Goal: Browse casually

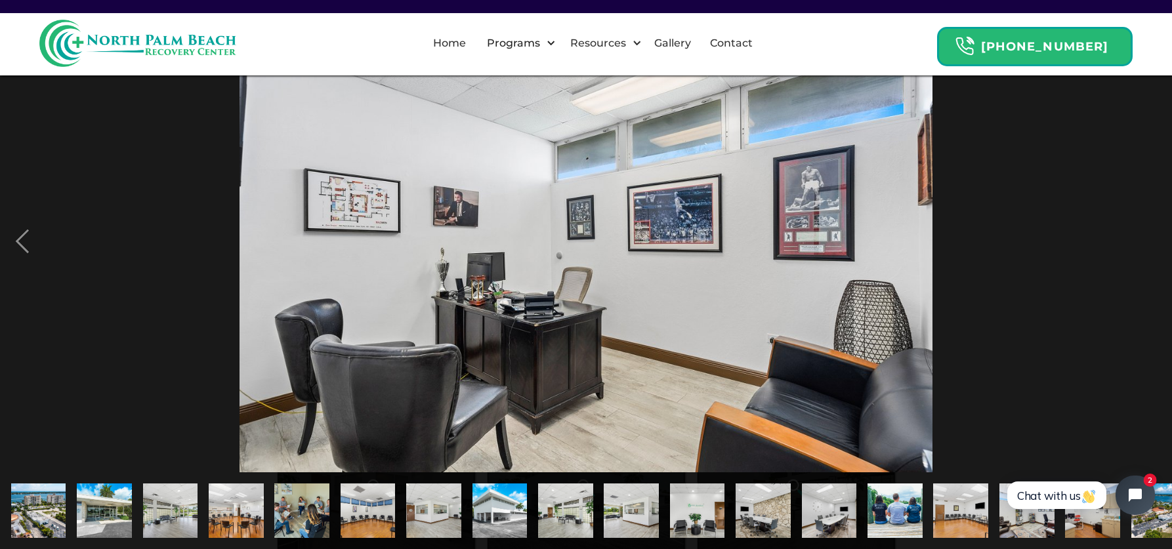
scroll to position [0, 222]
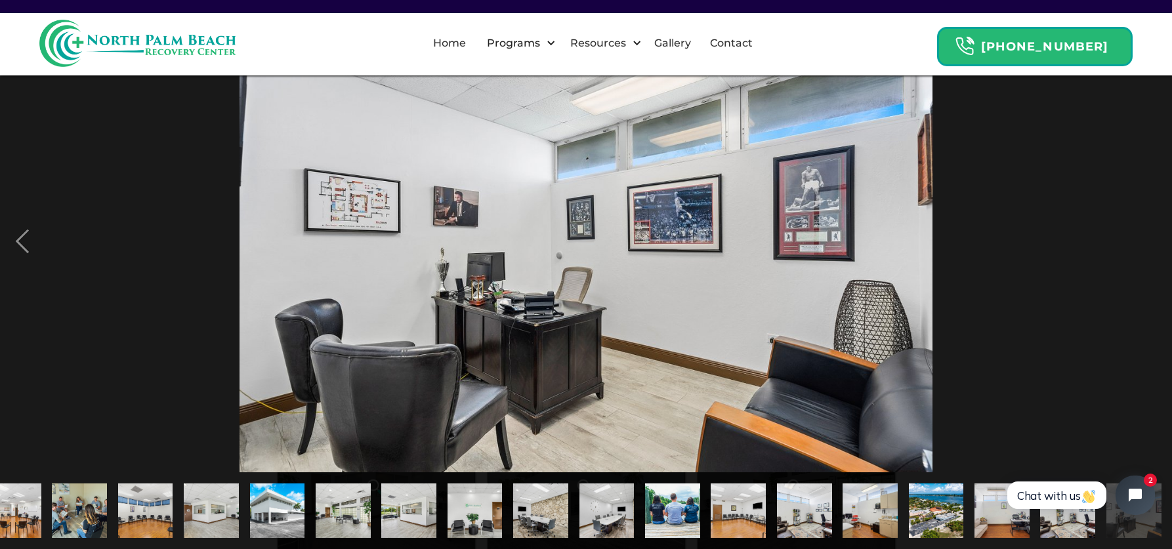
click at [654, 505] on img "show item 14 of 21" at bounding box center [672, 511] width 83 height 55
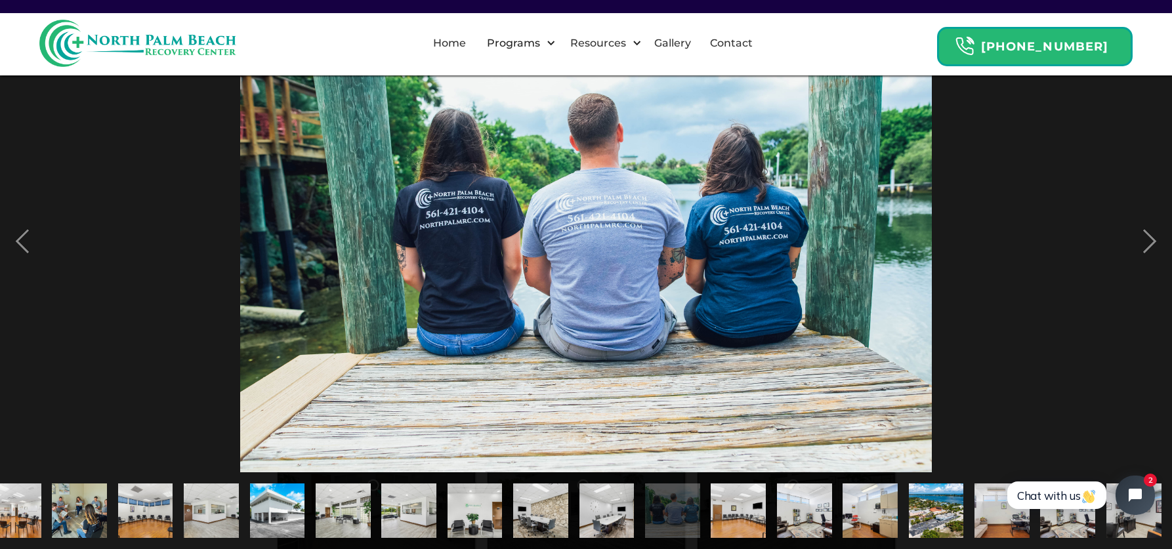
click at [623, 490] on img "show item 13 of 21" at bounding box center [607, 511] width 83 height 55
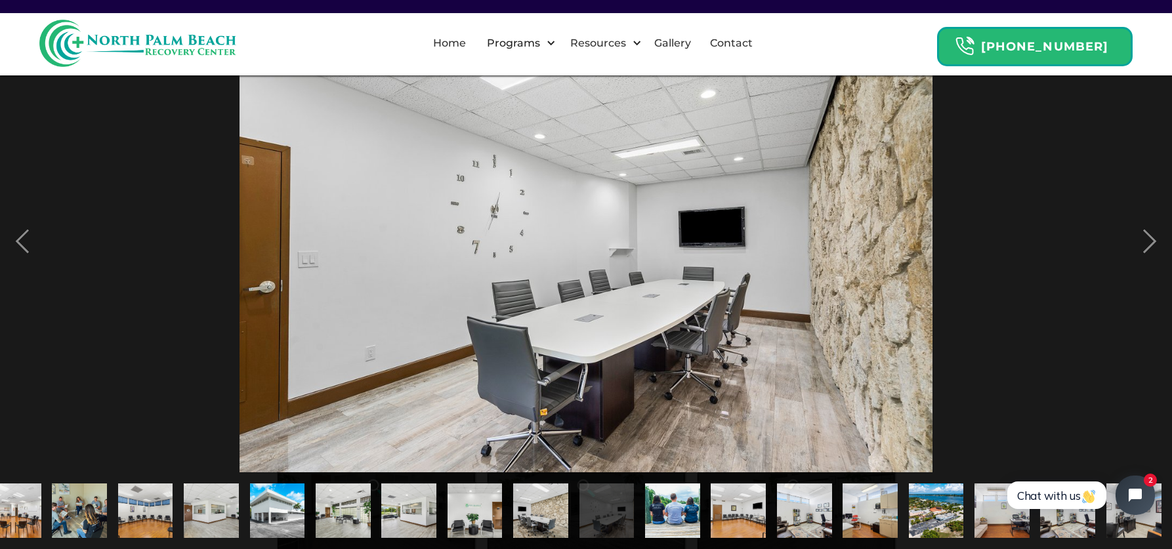
click at [520, 492] on img "show item 12 of 21" at bounding box center [540, 511] width 83 height 55
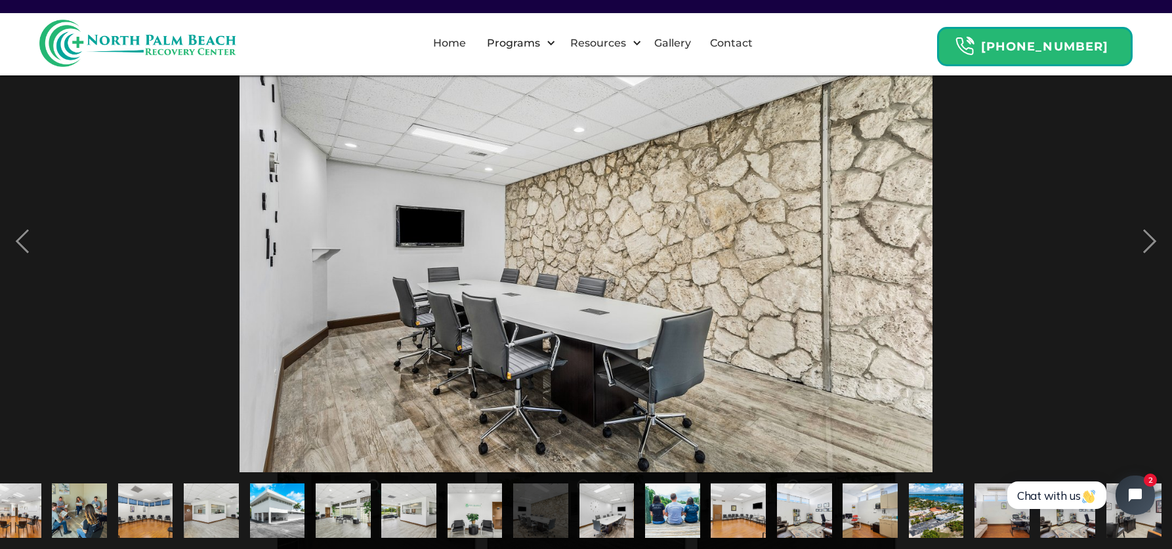
click at [493, 492] on img "show item 11 of 21" at bounding box center [475, 511] width 83 height 55
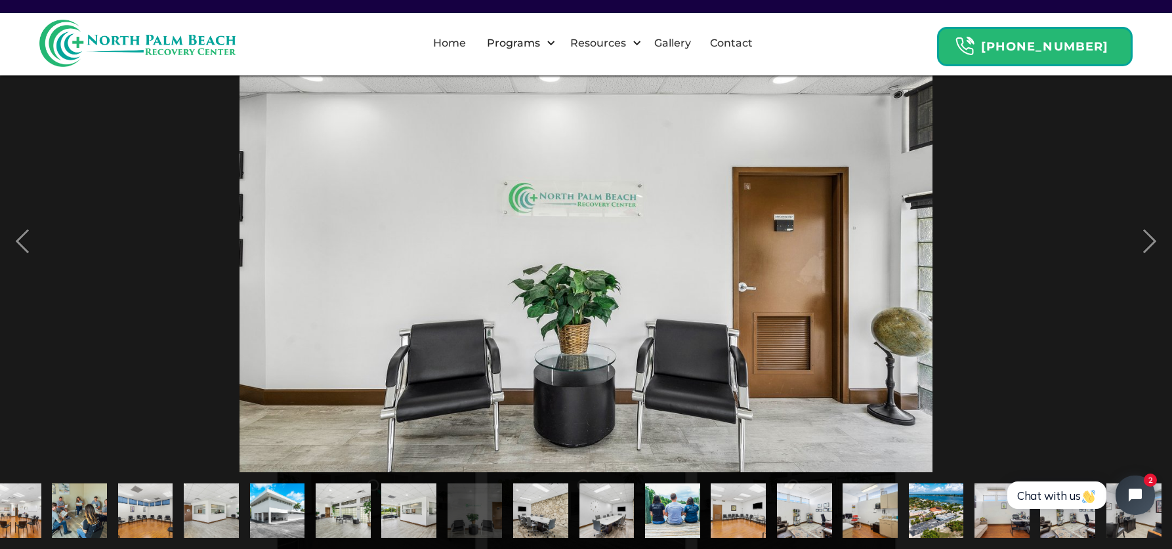
click at [415, 504] on img "show item 10 of 21" at bounding box center [408, 511] width 83 height 55
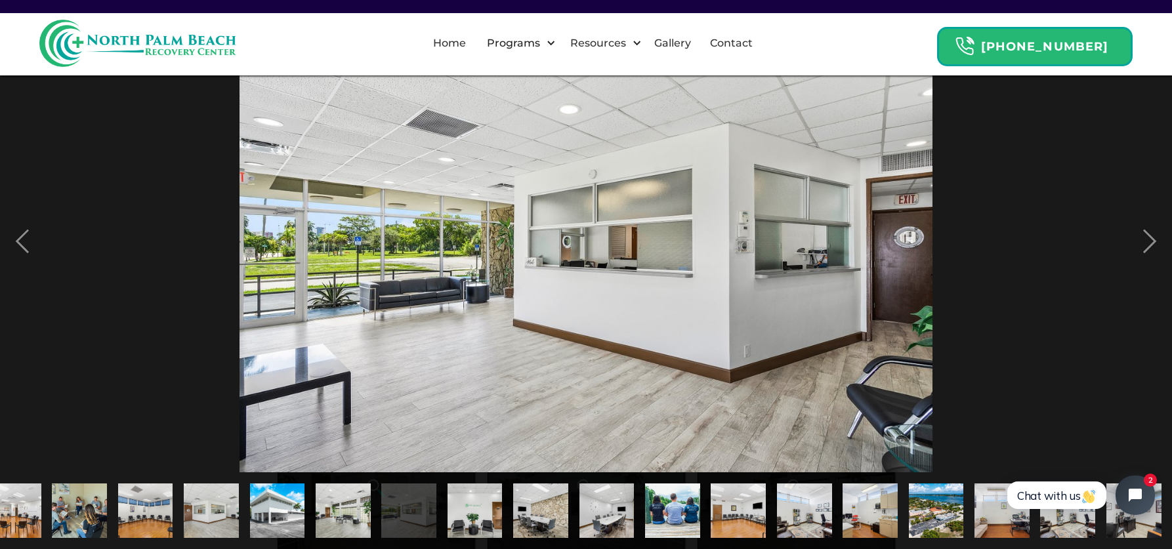
click at [350, 504] on img "show item 9 of 21" at bounding box center [343, 511] width 82 height 55
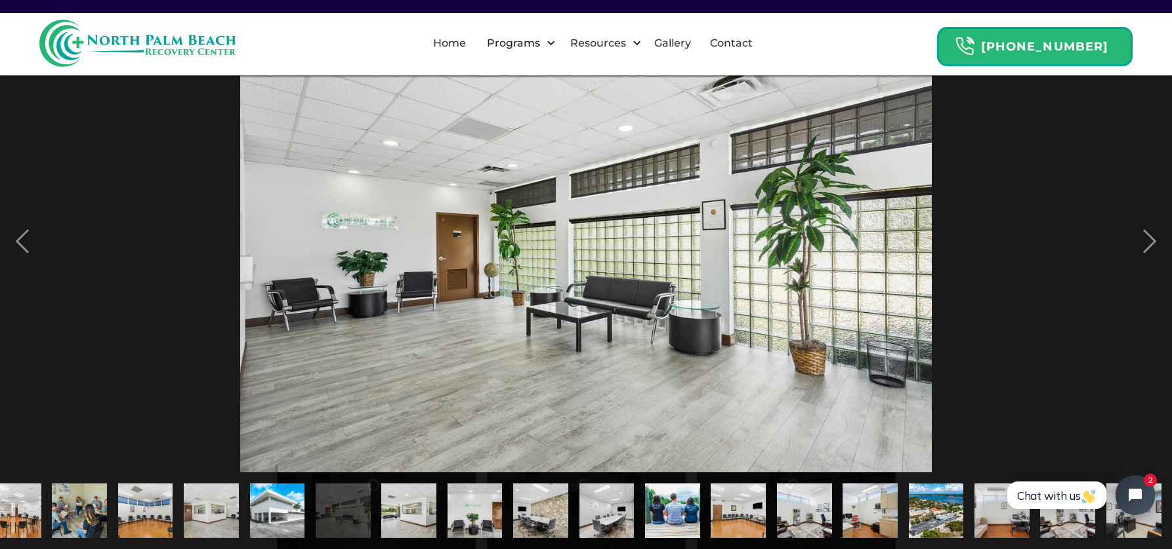
click at [295, 508] on img "show item 8 of 21" at bounding box center [277, 511] width 83 height 55
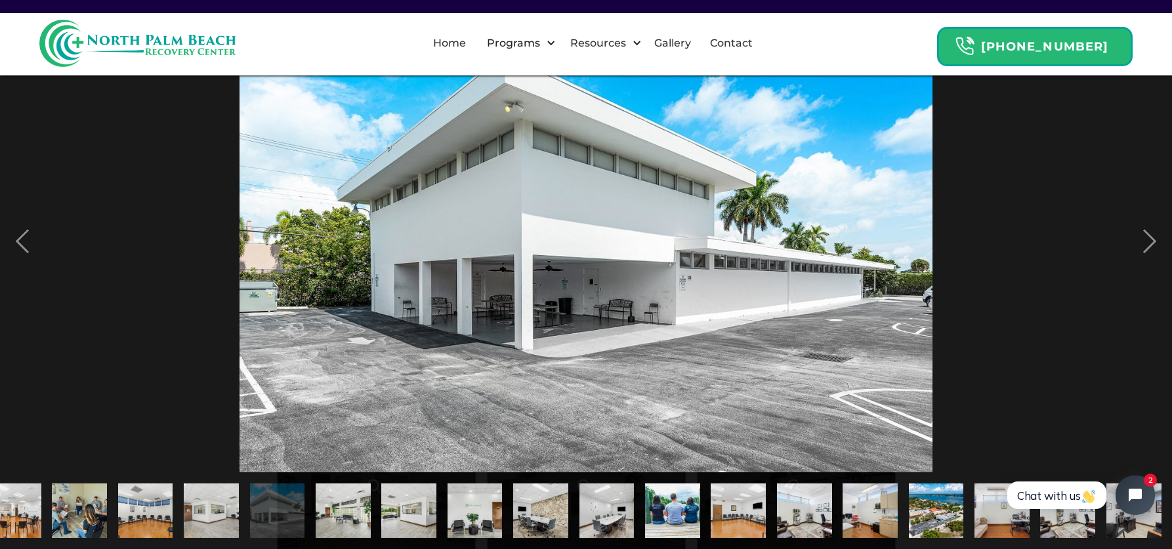
click at [236, 493] on img "show item 7 of 21" at bounding box center [211, 511] width 82 height 55
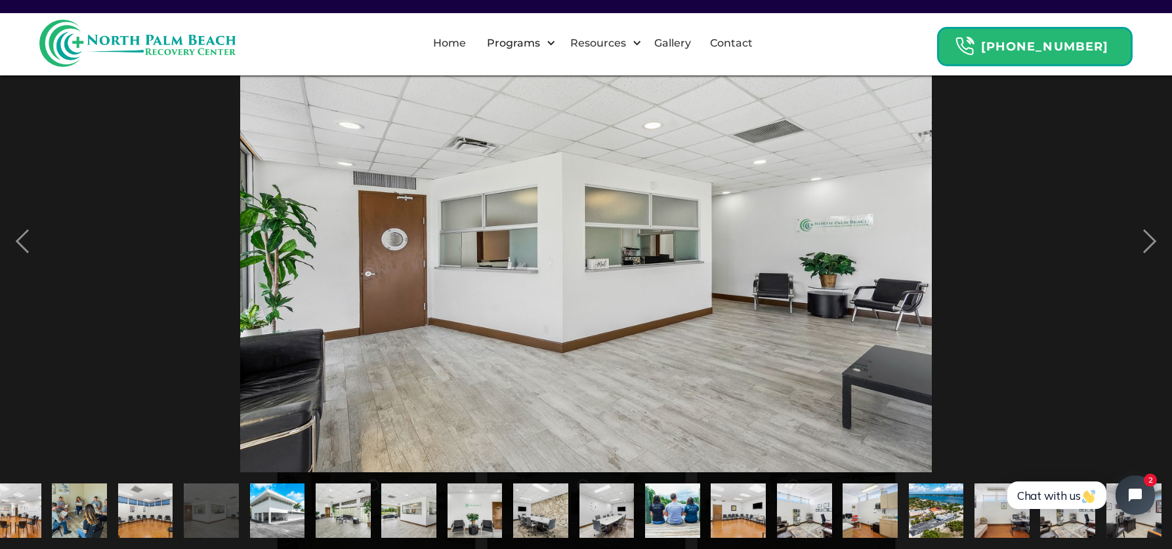
click at [121, 499] on img "show item 6 of 21" at bounding box center [145, 511] width 83 height 55
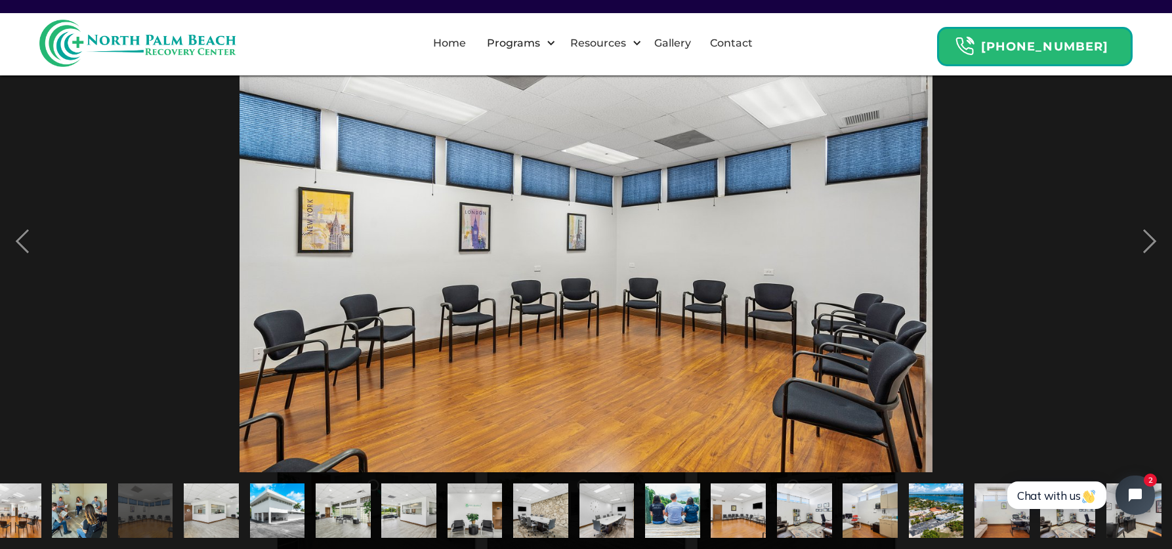
click at [83, 510] on img "show item 5 of 21" at bounding box center [79, 511] width 83 height 55
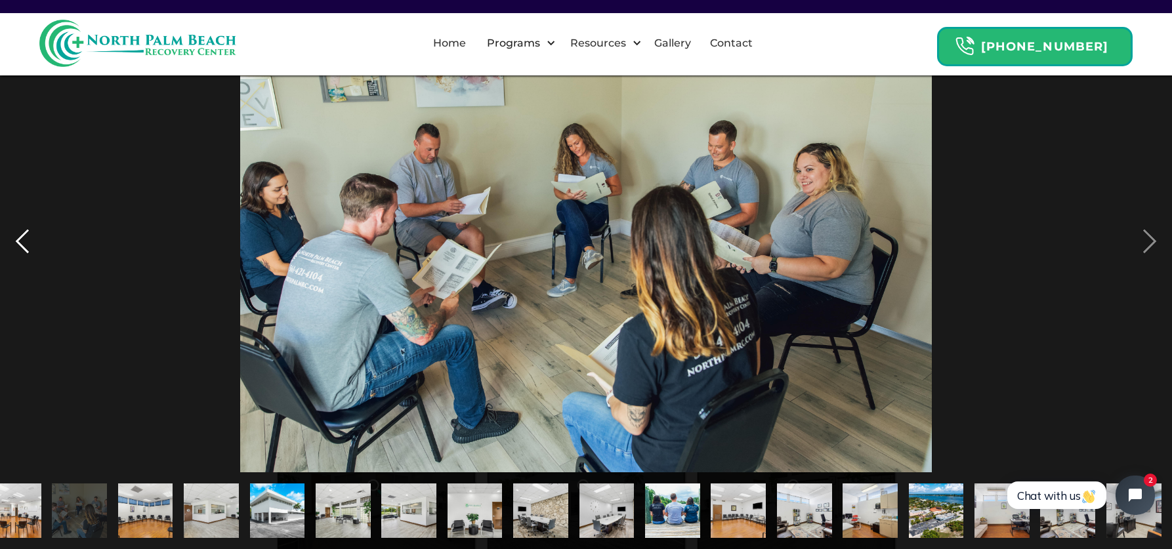
click at [30, 245] on div "previous image" at bounding box center [22, 241] width 45 height 461
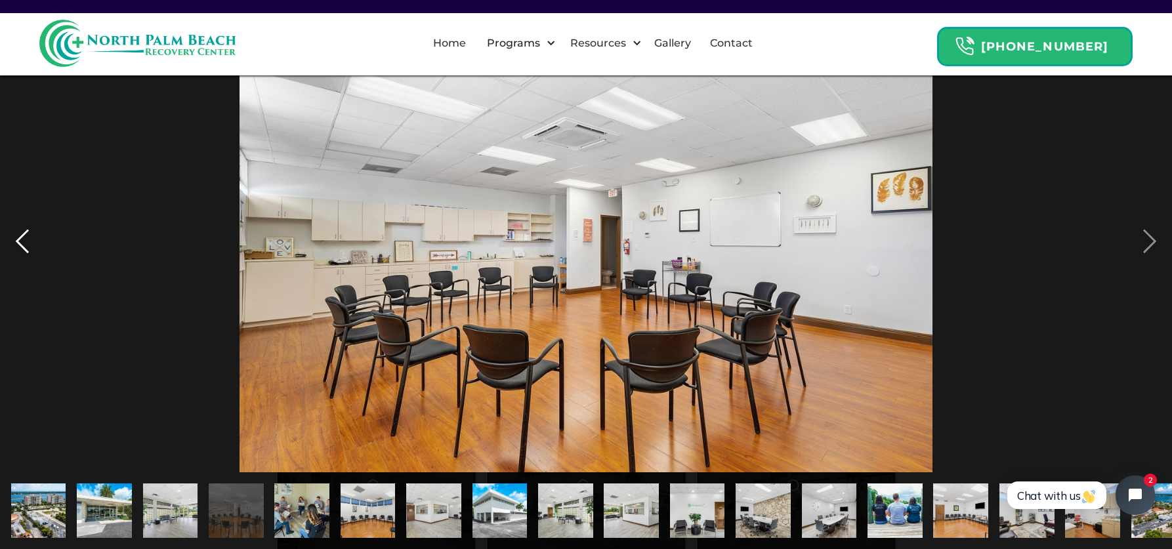
scroll to position [0, 0]
click at [30, 245] on div "previous image" at bounding box center [22, 241] width 45 height 461
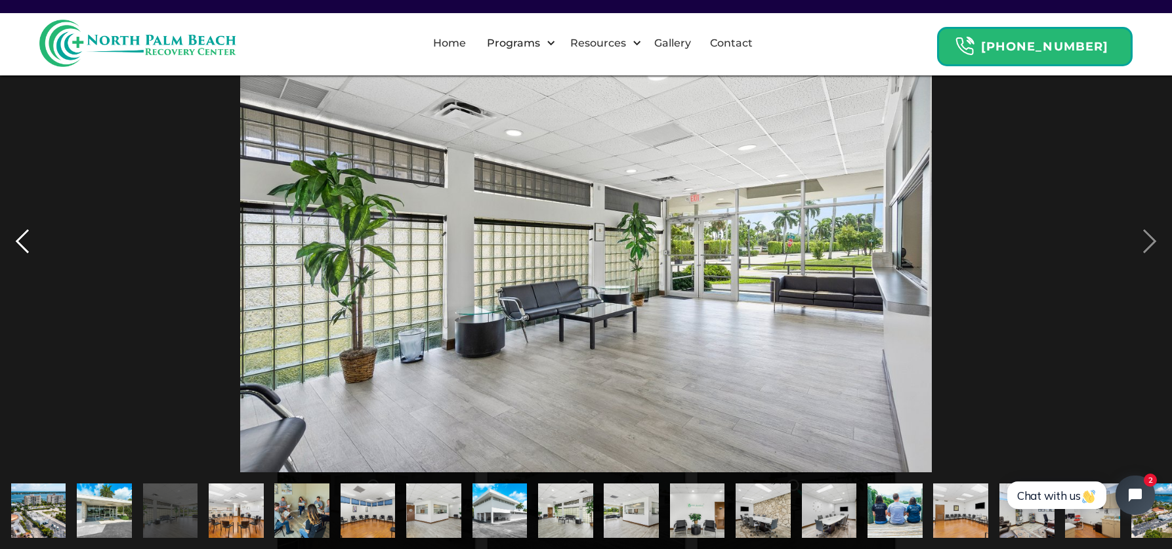
click at [30, 245] on div "previous image" at bounding box center [22, 241] width 45 height 461
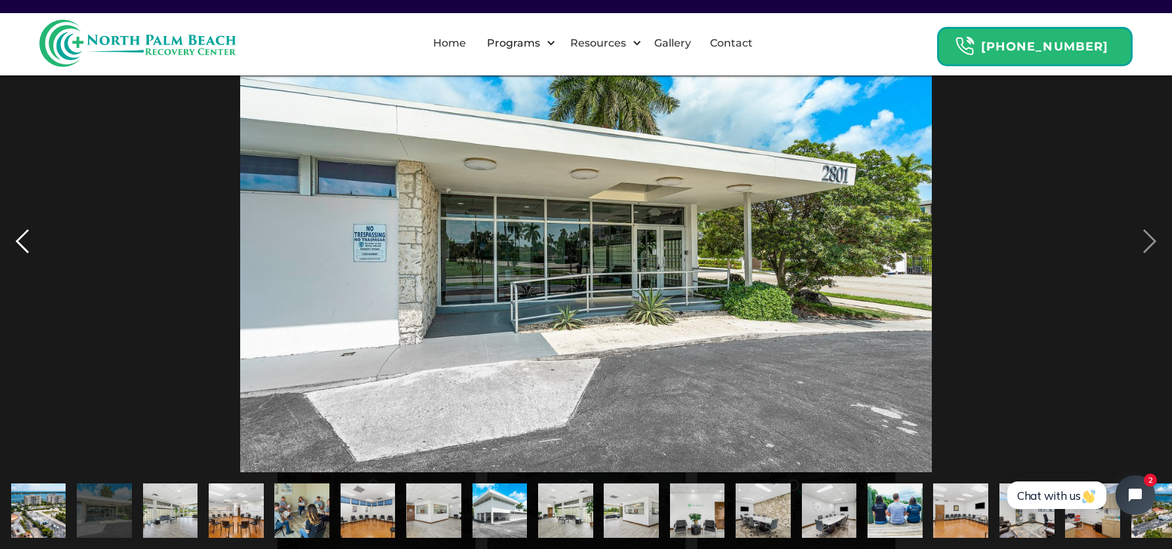
click at [30, 245] on div "previous image" at bounding box center [22, 241] width 45 height 461
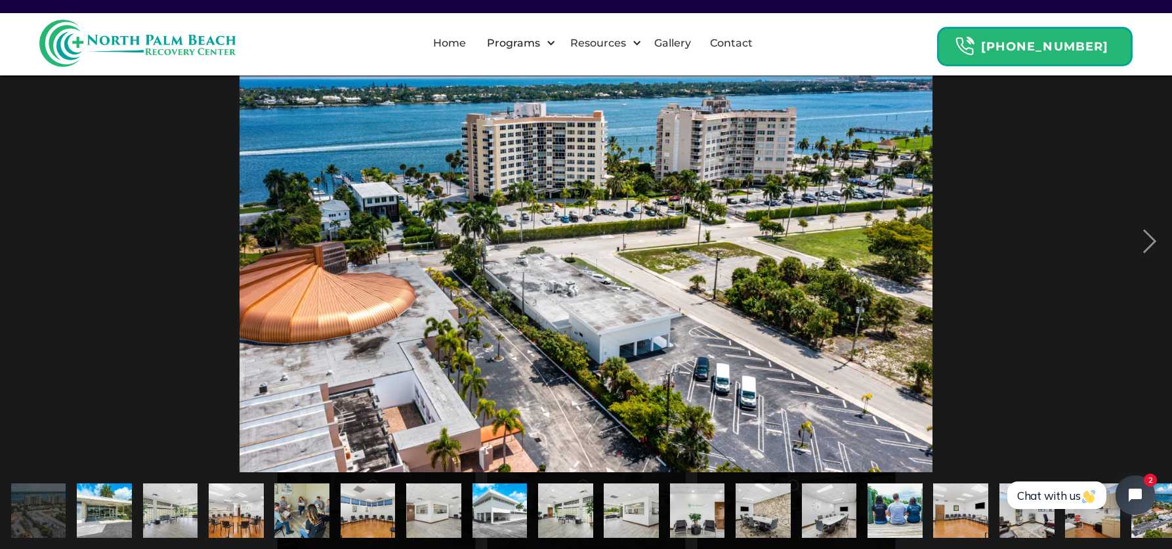
click at [31, 245] on div "previous image" at bounding box center [22, 241] width 45 height 461
click at [1148, 241] on div "next image" at bounding box center [1149, 241] width 45 height 461
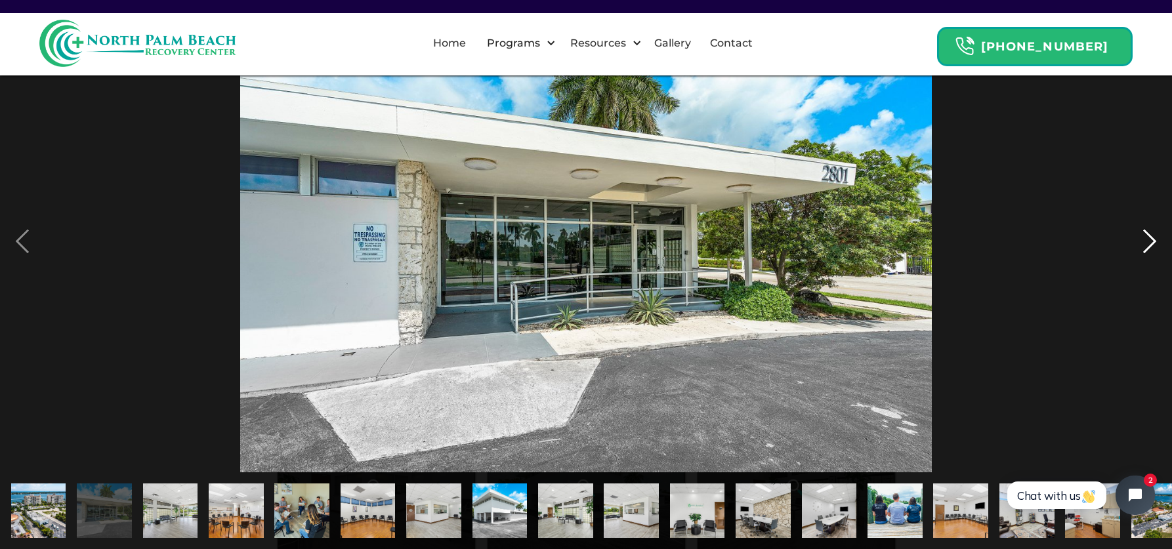
click at [1141, 242] on div "next image" at bounding box center [1149, 241] width 45 height 461
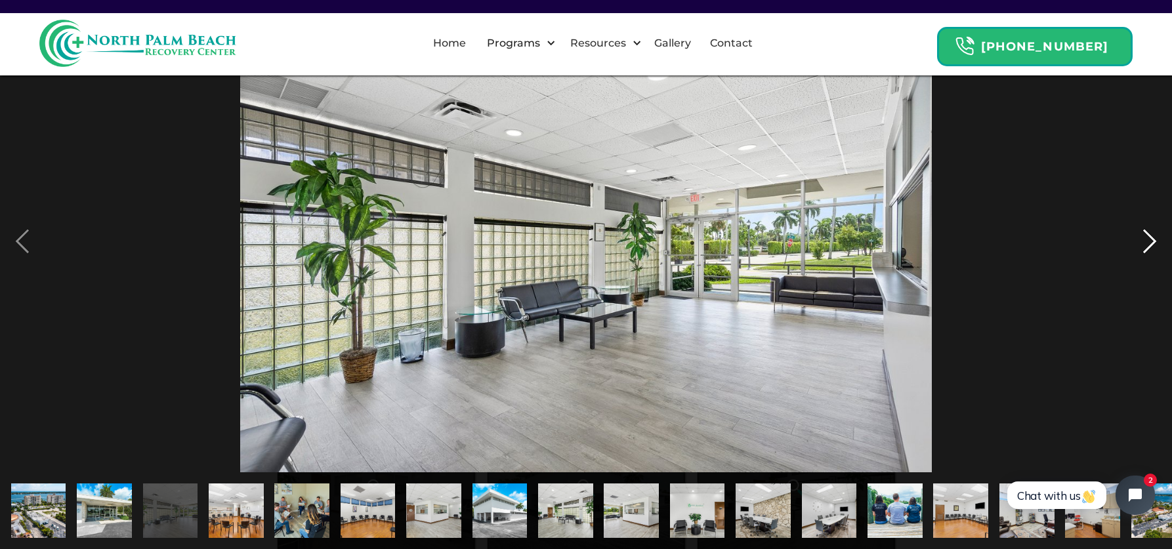
click at [1141, 242] on div "next image" at bounding box center [1149, 241] width 45 height 461
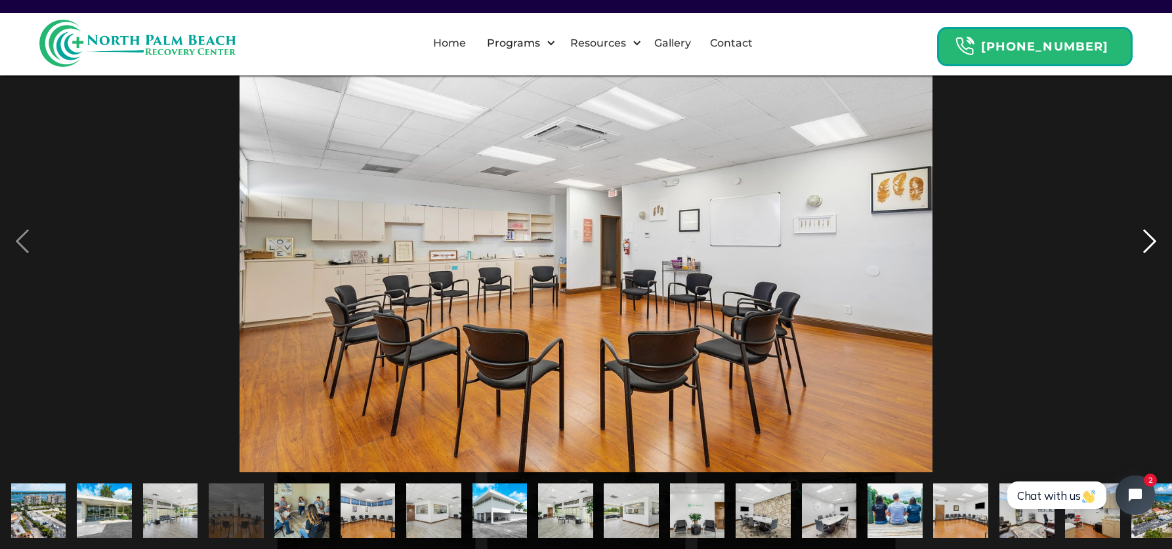
click at [1140, 243] on div "next image" at bounding box center [1149, 241] width 45 height 461
